Goal: Task Accomplishment & Management: Use online tool/utility

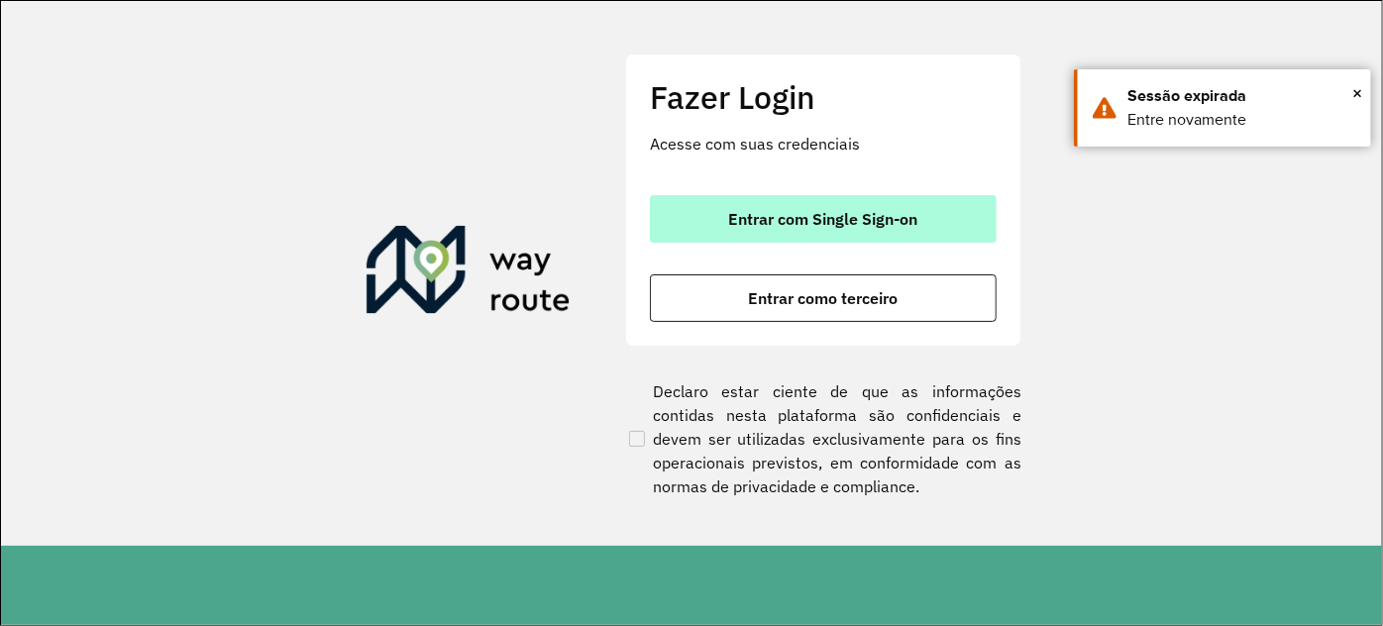
click at [948, 203] on button "Entrar com Single Sign-on" at bounding box center [823, 219] width 347 height 48
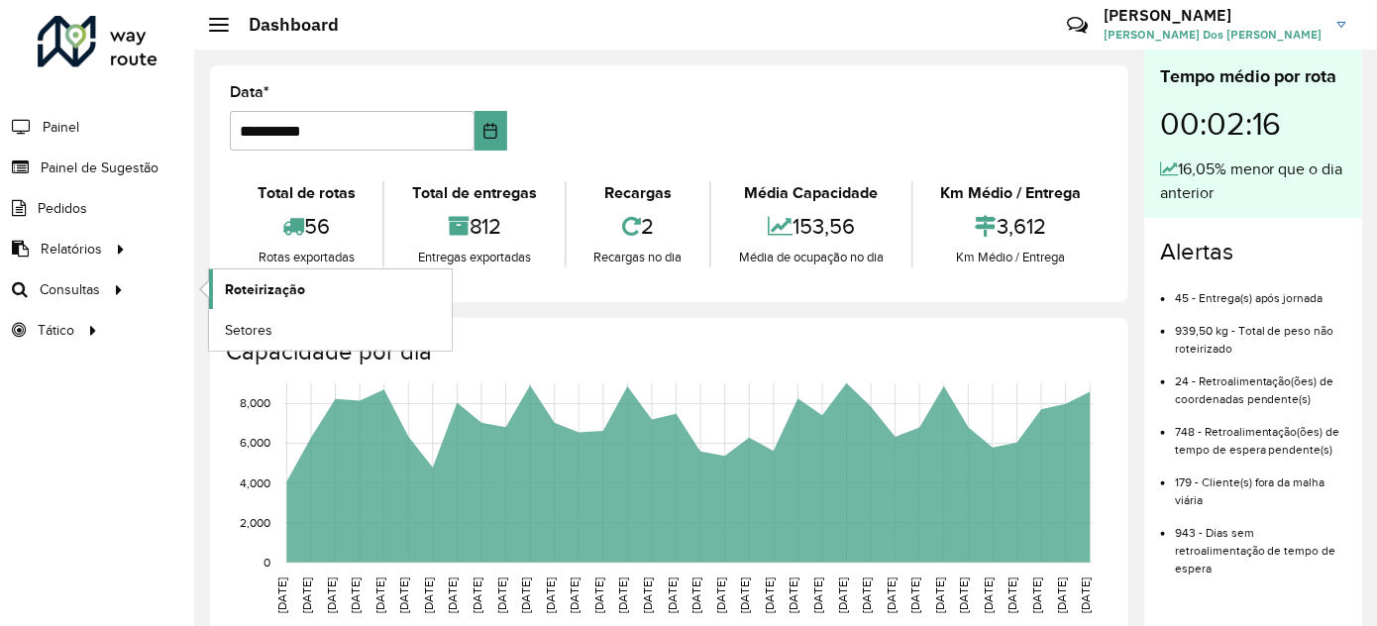
click at [288, 285] on span "Roteirização" at bounding box center [265, 289] width 80 height 21
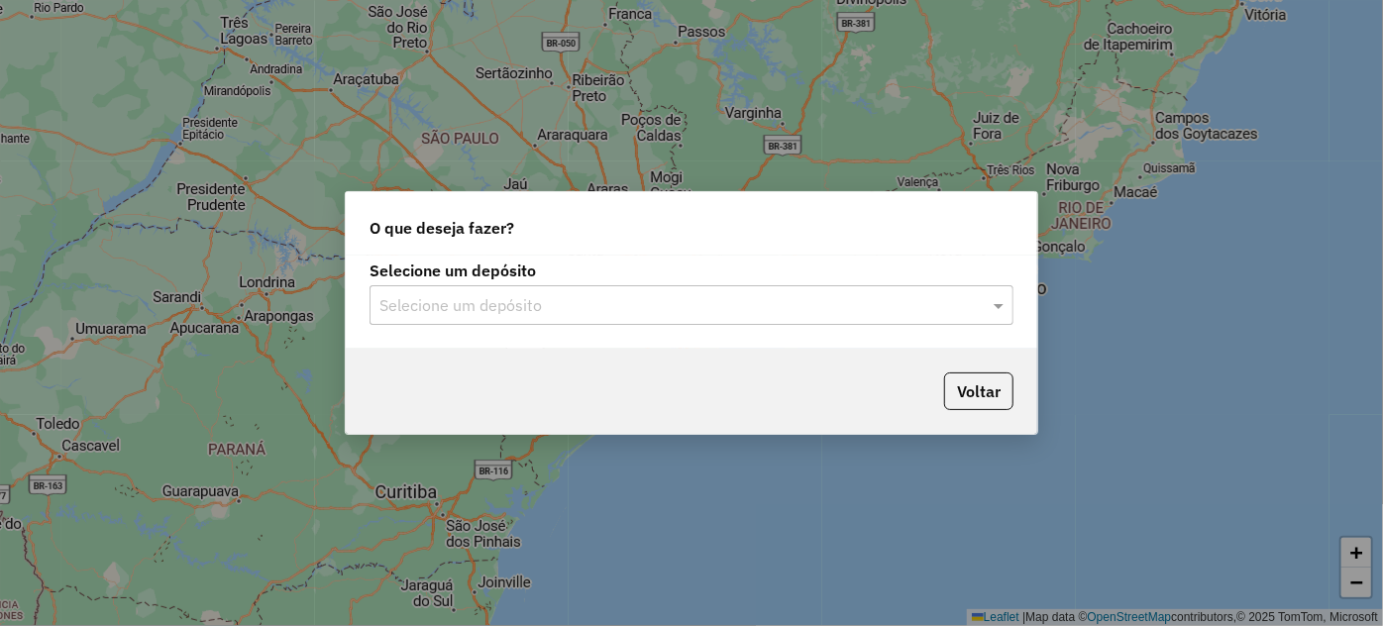
click at [906, 308] on input "text" at bounding box center [671, 306] width 585 height 24
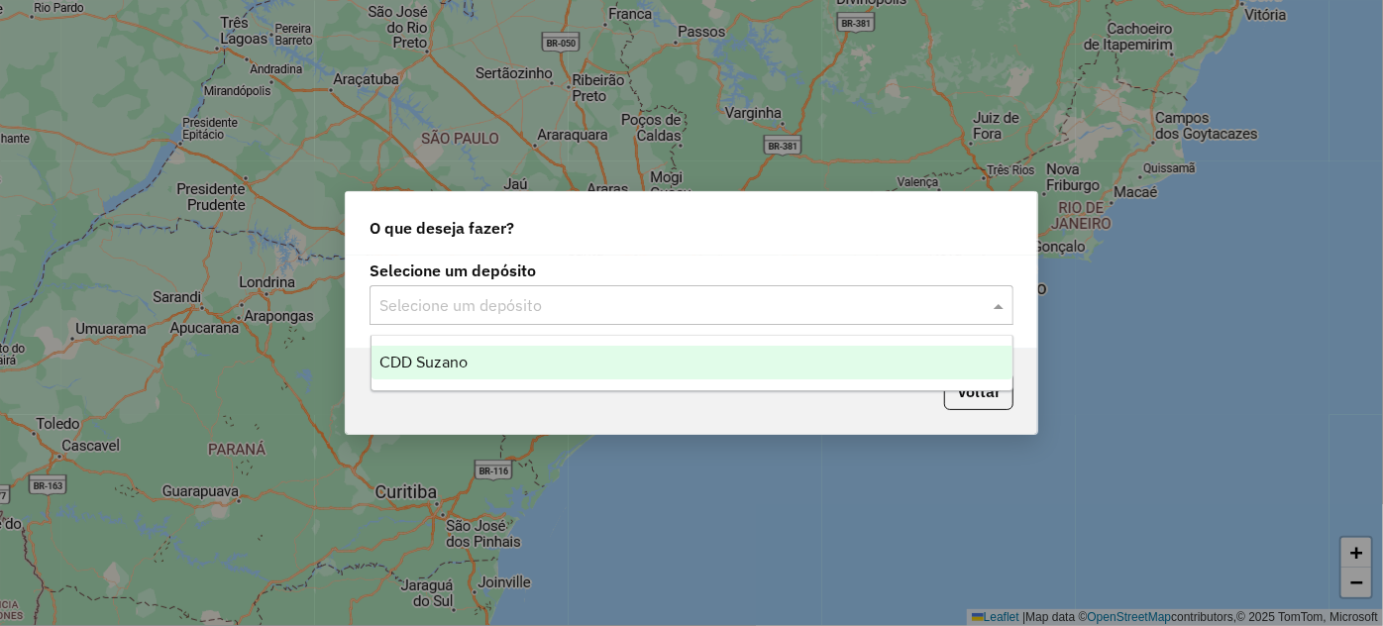
click at [507, 357] on div "CDD Suzano" at bounding box center [692, 363] width 641 height 34
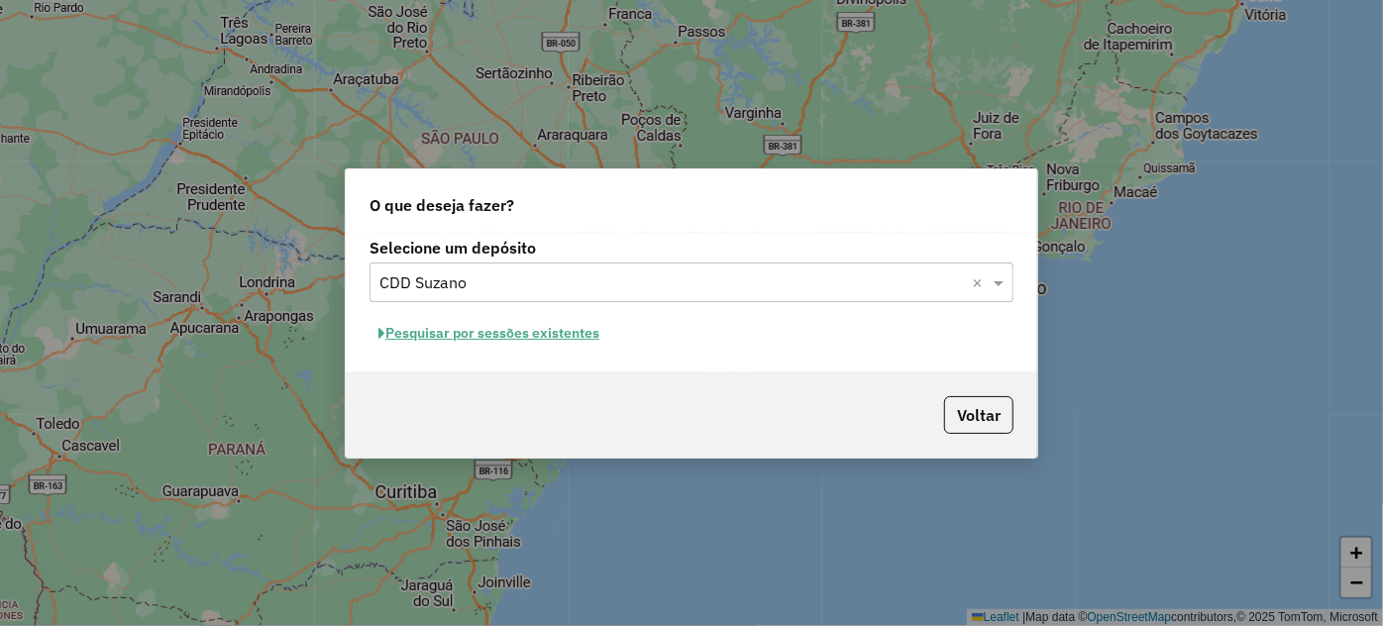
click at [557, 338] on button "Pesquisar por sessões existentes" at bounding box center [489, 333] width 239 height 31
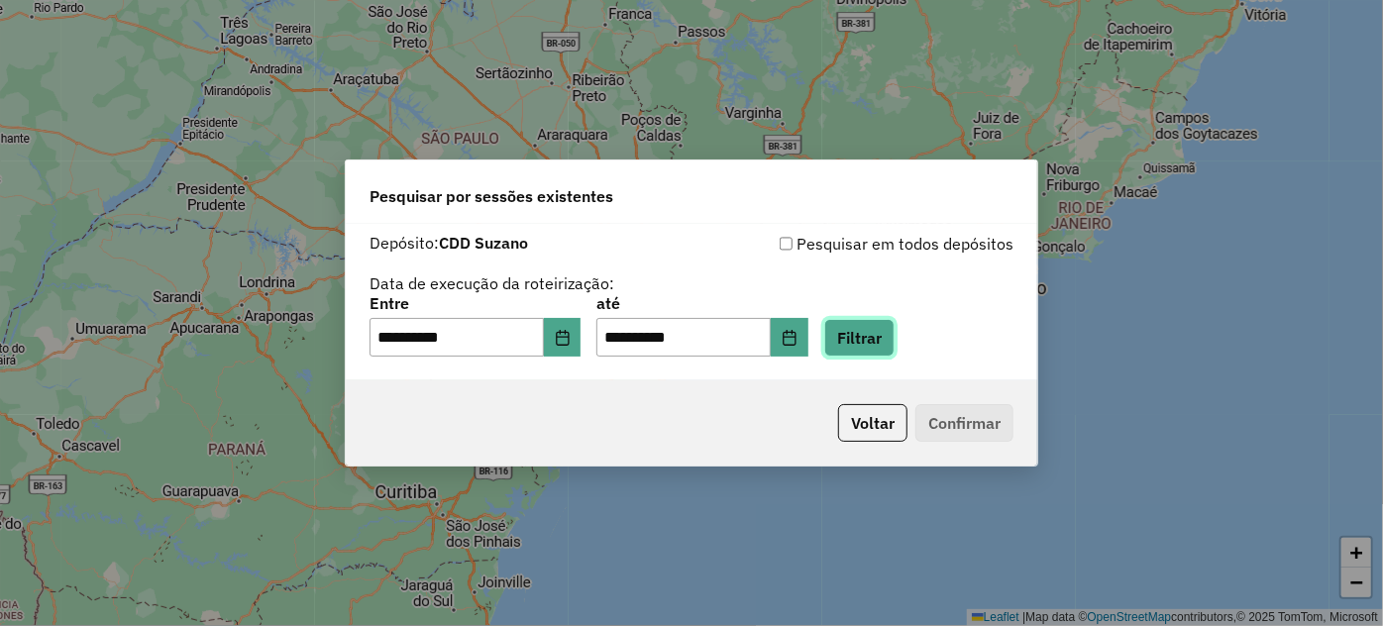
click at [895, 340] on button "Filtrar" at bounding box center [859, 338] width 70 height 38
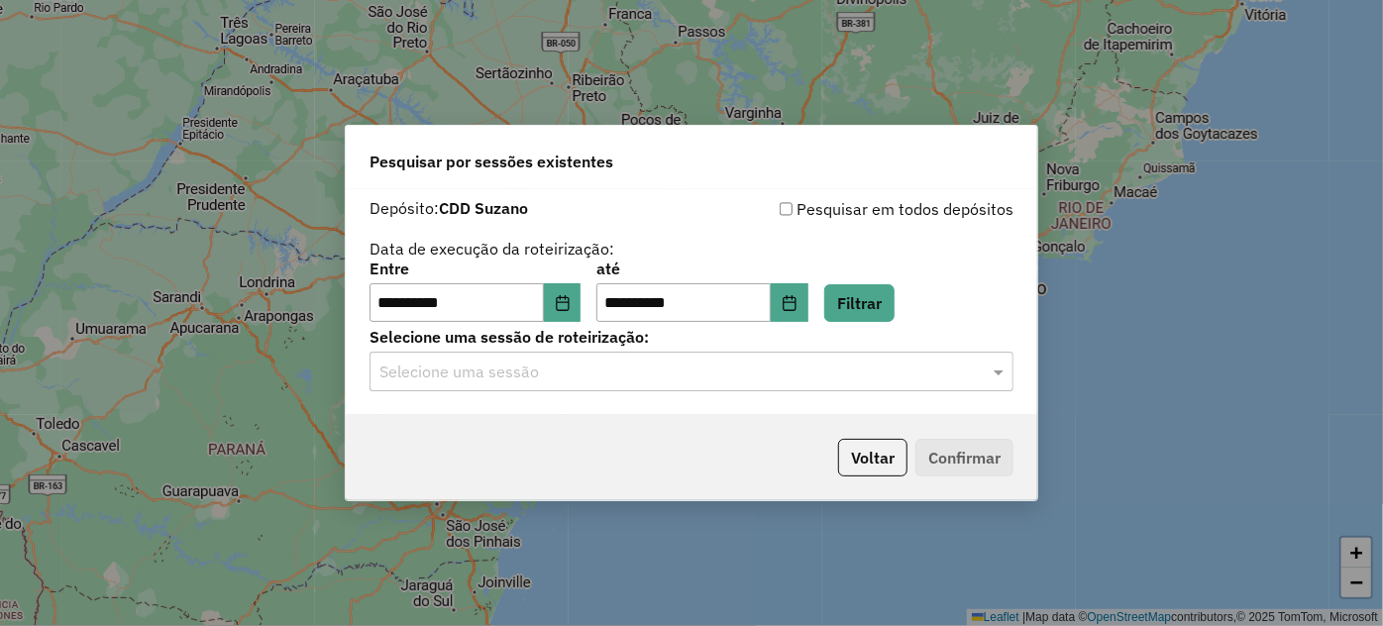
click at [921, 375] on input "text" at bounding box center [671, 373] width 585 height 24
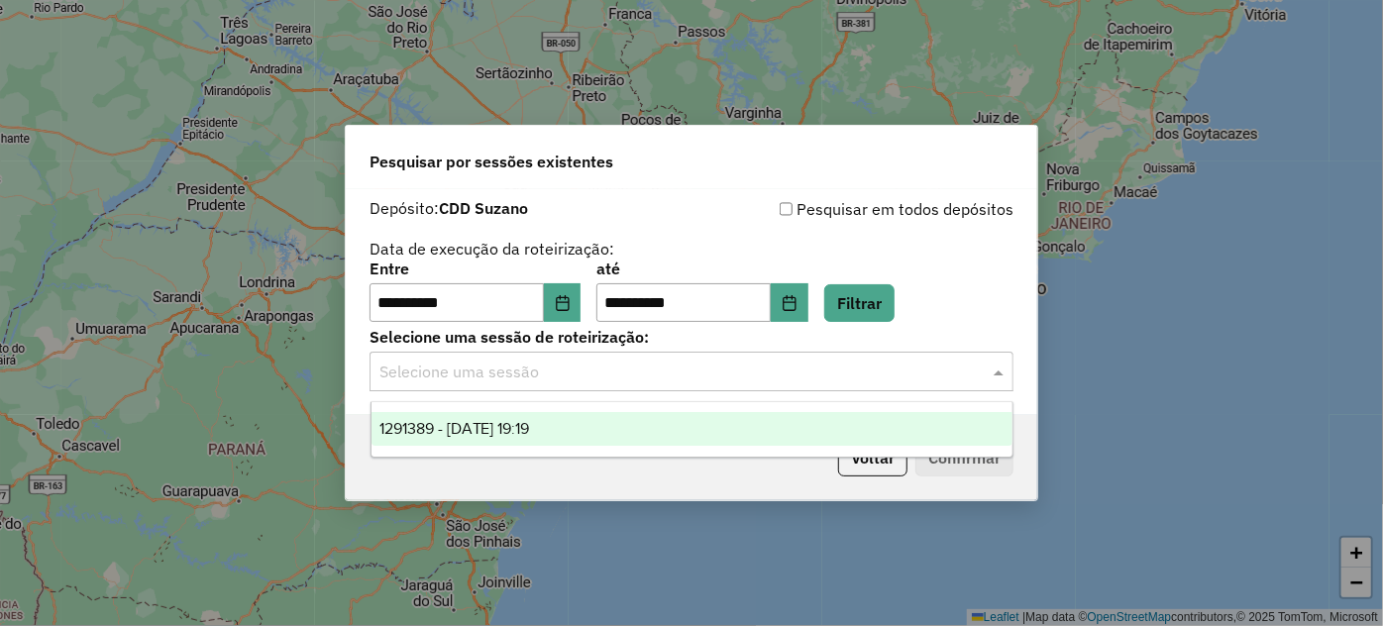
click at [669, 432] on div "1291389 - 09/10/2025 19:19" at bounding box center [692, 429] width 641 height 34
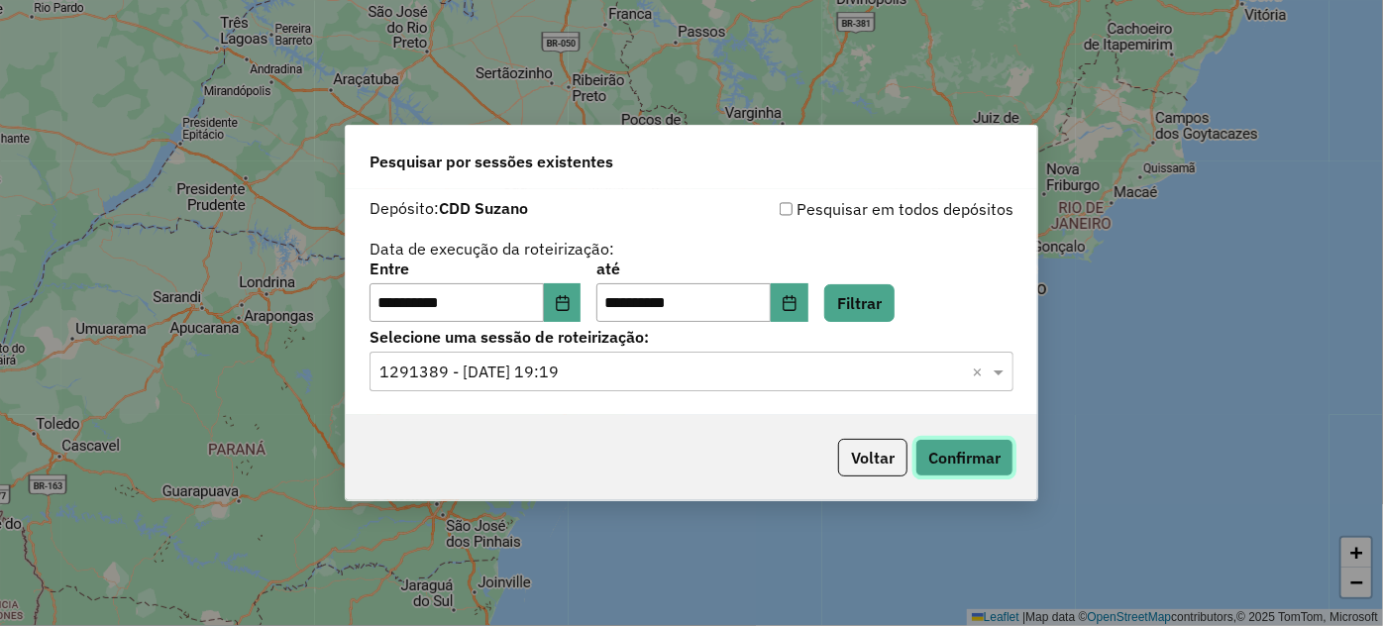
click at [991, 456] on button "Confirmar" at bounding box center [964, 458] width 98 height 38
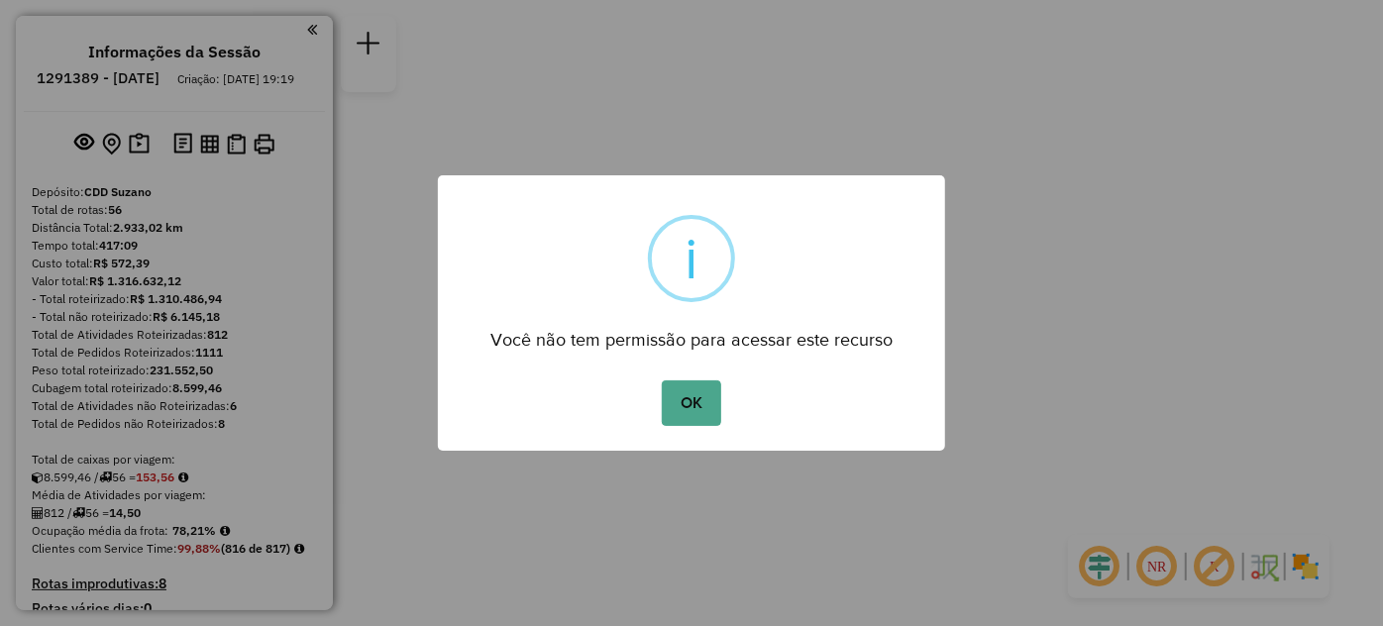
click at [731, 409] on div "OK No Cancel" at bounding box center [691, 402] width 507 height 55
click at [717, 399] on button "OK" at bounding box center [691, 403] width 58 height 46
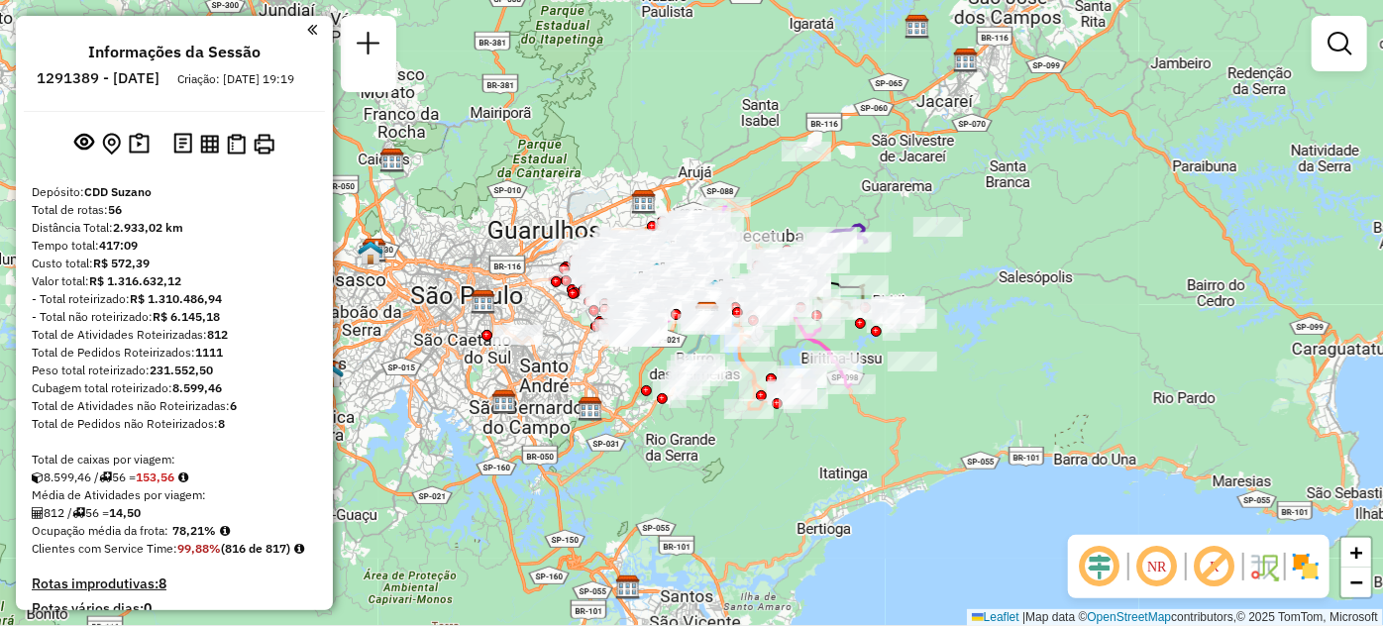
drag, startPoint x: 805, startPoint y: 477, endPoint x: 797, endPoint y: 452, distance: 26.3
click at [940, 481] on div "Janela de atendimento Grade de atendimento Capacidade Transportadoras Veículos …" at bounding box center [691, 313] width 1383 height 626
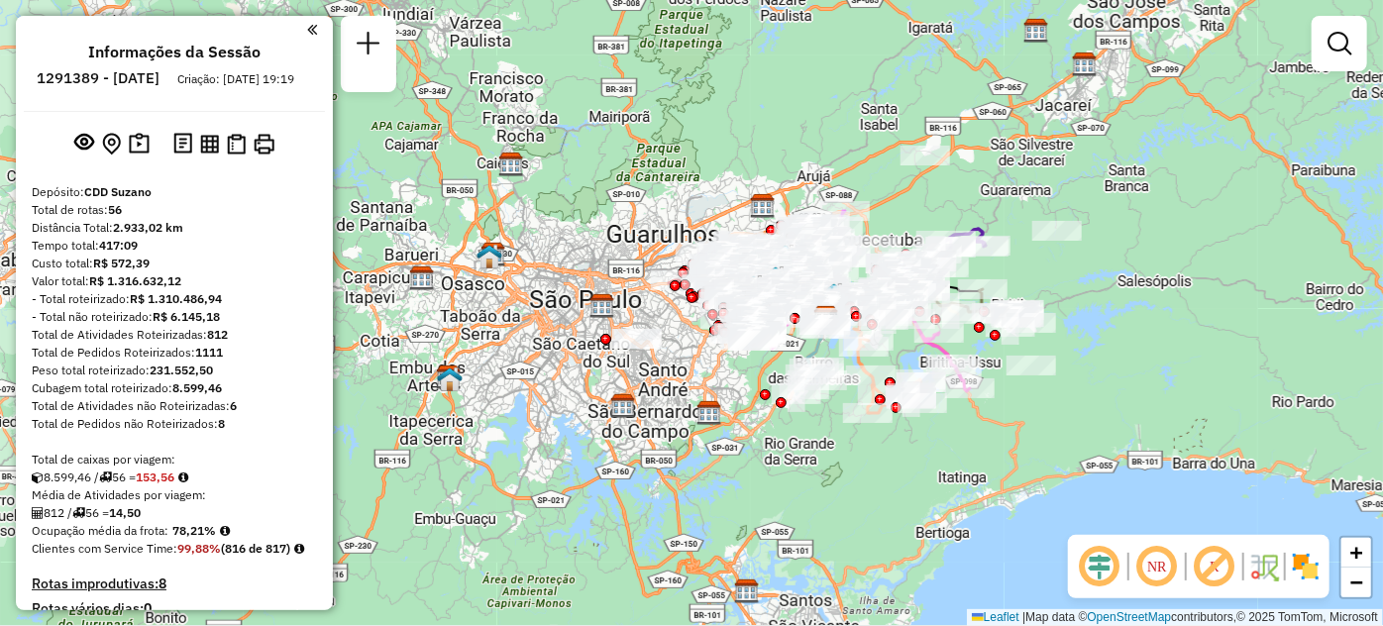
drag, startPoint x: 784, startPoint y: 446, endPoint x: 826, endPoint y: 443, distance: 42.7
click at [818, 446] on div "Janela de atendimento Grade de atendimento Capacidade Transportadoras Veículos …" at bounding box center [691, 313] width 1383 height 626
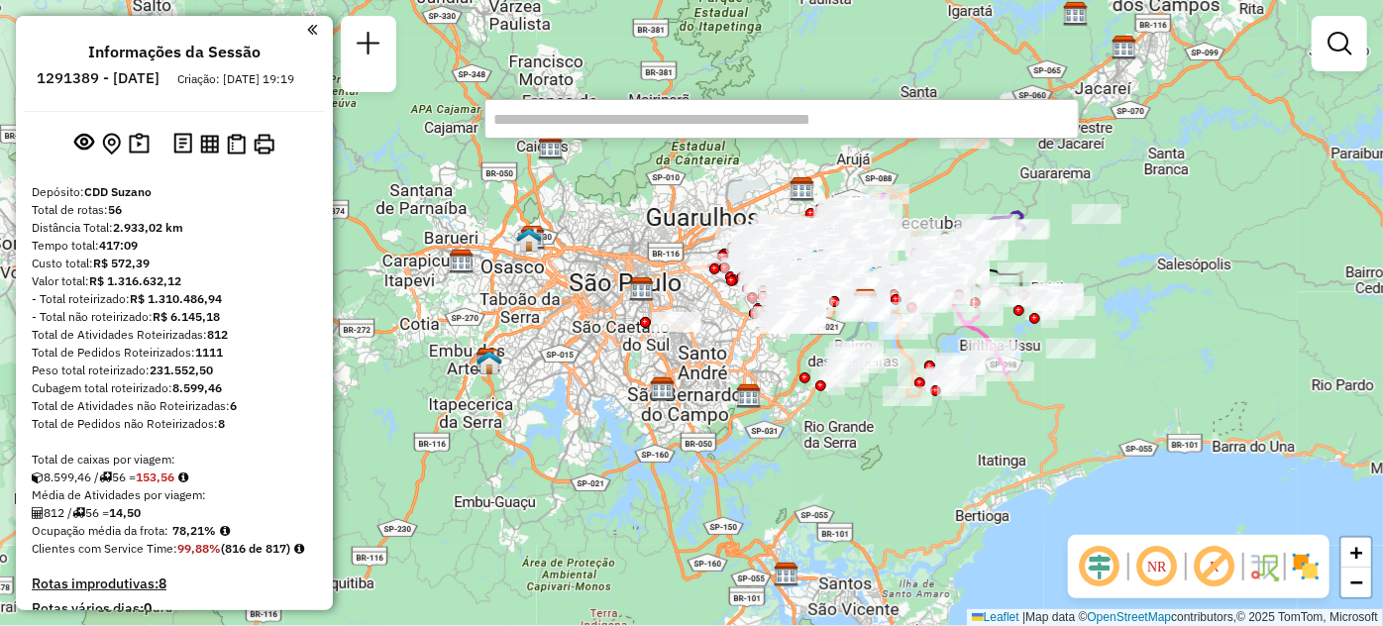
click at [1307, 303] on div "Janela de atendimento Grade de atendimento Capacidade Transportadoras Veículos …" at bounding box center [691, 313] width 1383 height 626
